Goal: Navigation & Orientation: Find specific page/section

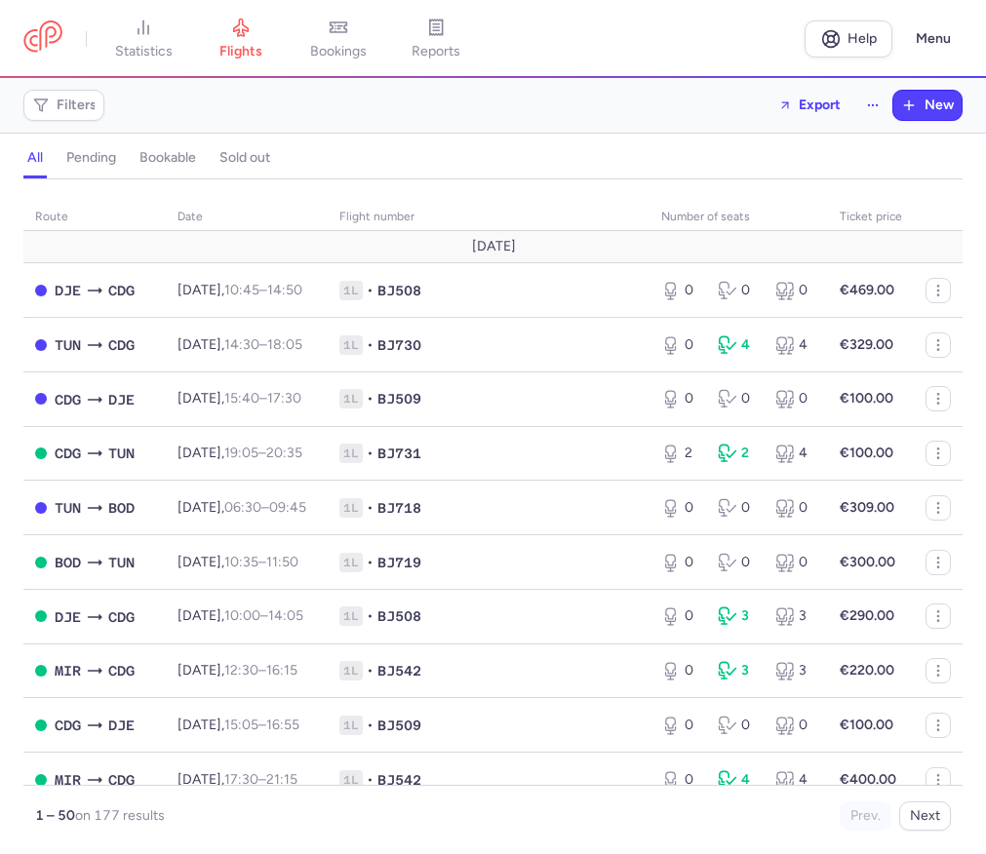
click at [329, 29] on link "bookings" at bounding box center [339, 39] width 98 height 43
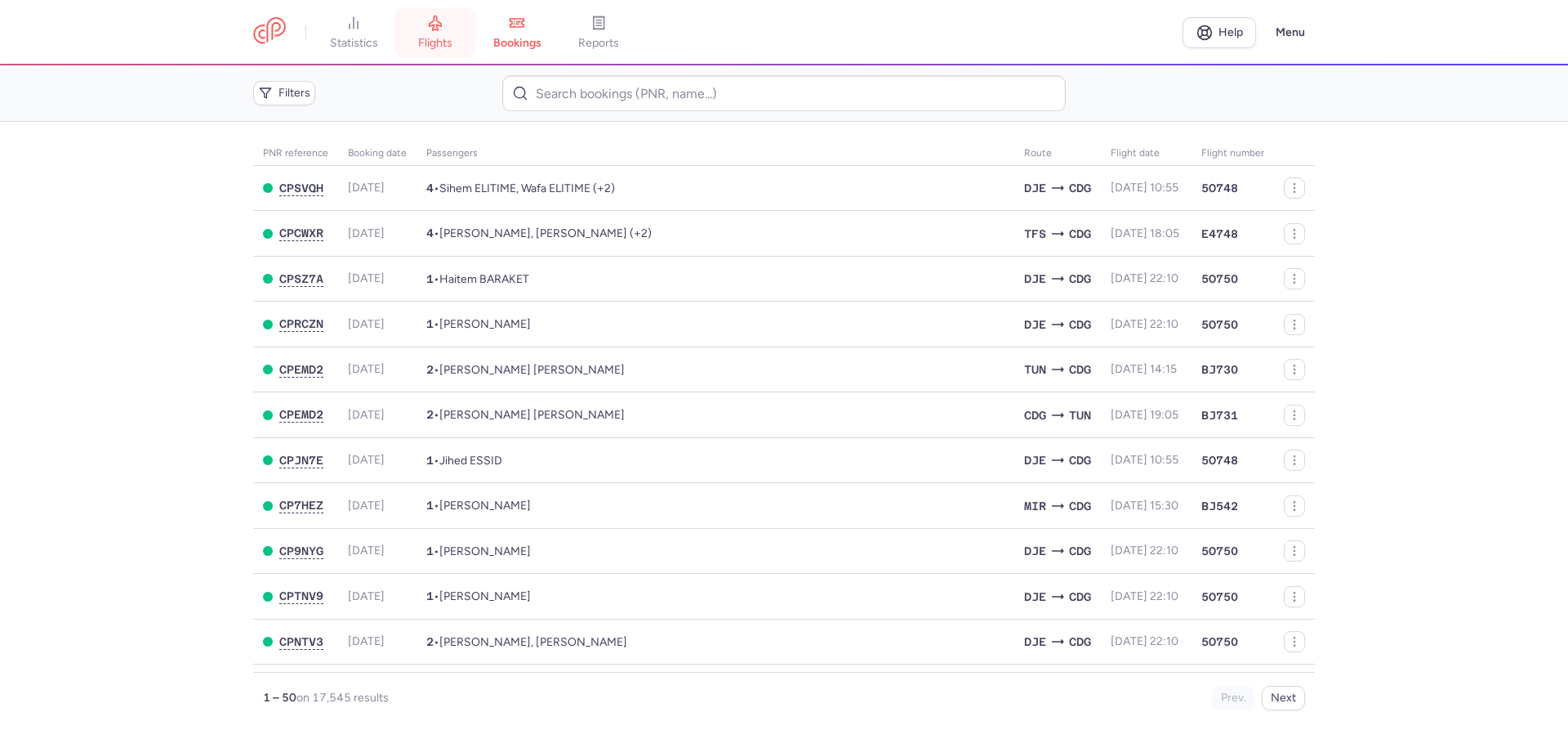
click at [461, 41] on link "flights" at bounding box center [436, 33] width 82 height 36
